Goal: Task Accomplishment & Management: Manage account settings

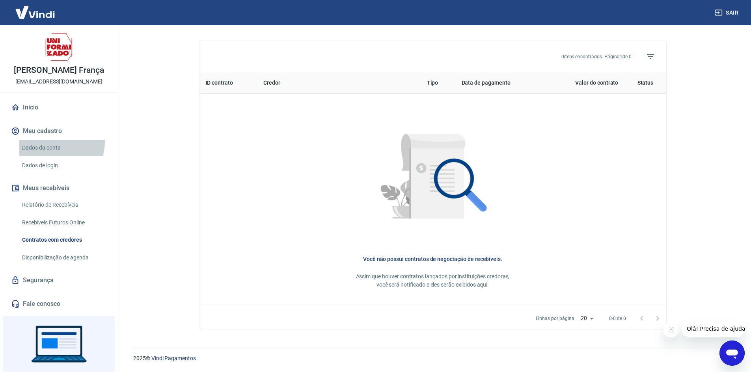
click at [50, 142] on link "Dados da conta" at bounding box center [63, 148] width 89 height 16
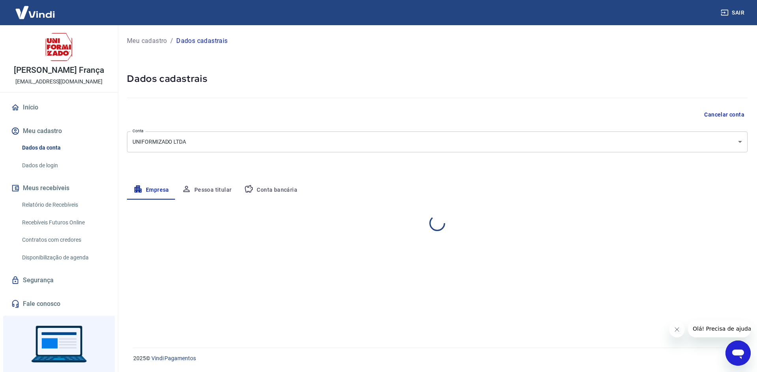
select select "PR"
select select "business"
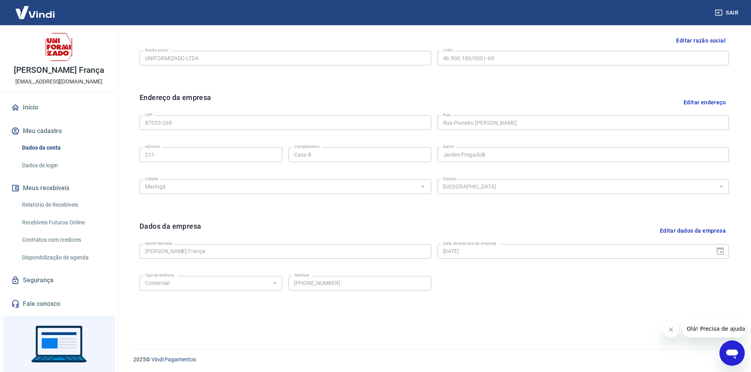
scroll to position [196, 0]
click at [50, 192] on button "Meus recebíveis" at bounding box center [58, 188] width 99 height 17
